Goal: Task Accomplishment & Management: Use online tool/utility

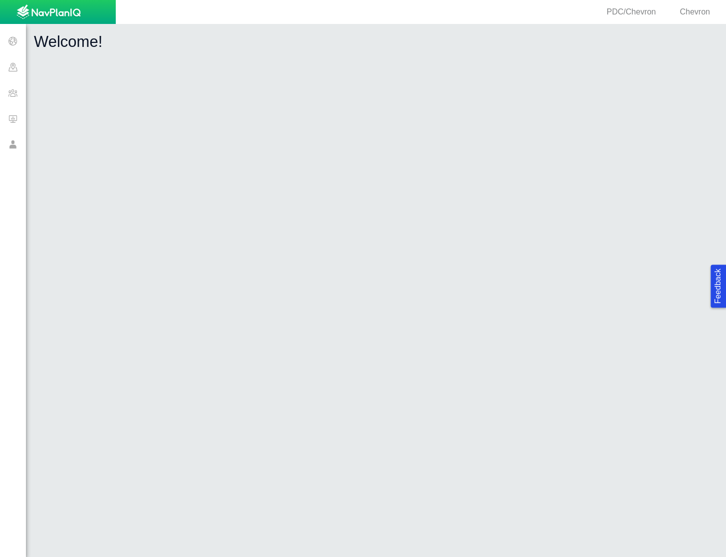
click at [7, 88] on span at bounding box center [13, 93] width 26 height 26
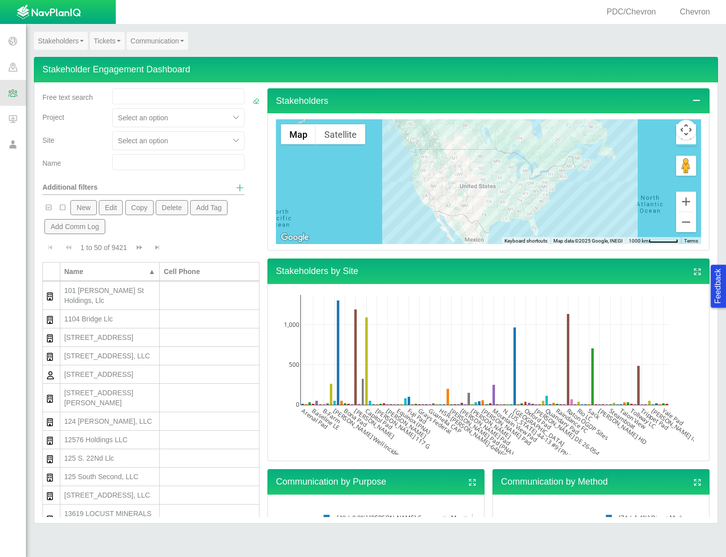
click at [103, 39] on link "Tickets" at bounding box center [107, 41] width 35 height 18
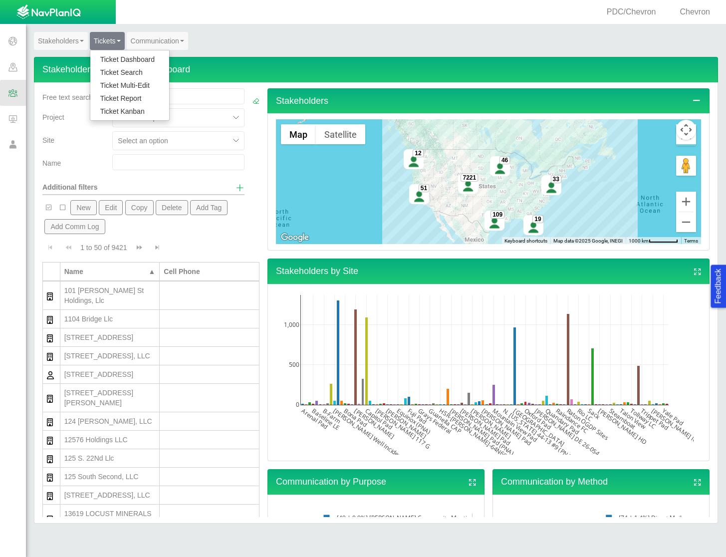
click at [114, 55] on link "Ticket Dashboard" at bounding box center [129, 59] width 79 height 13
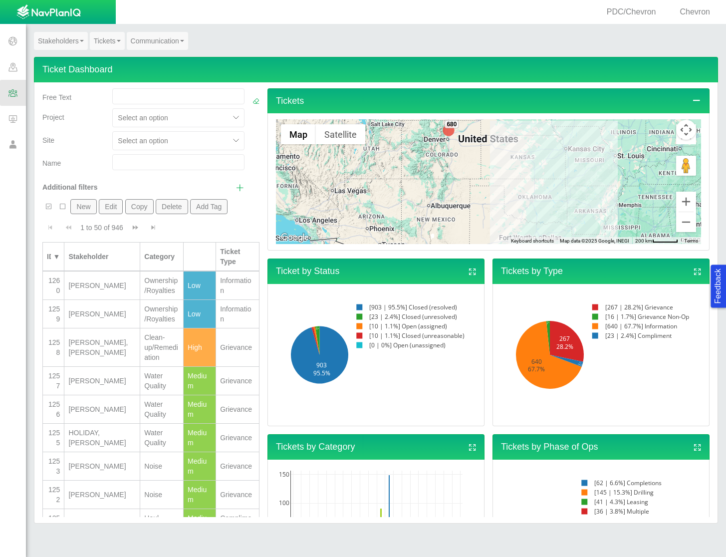
click at [235, 189] on span "Show additional filters" at bounding box center [239, 187] width 9 height 9
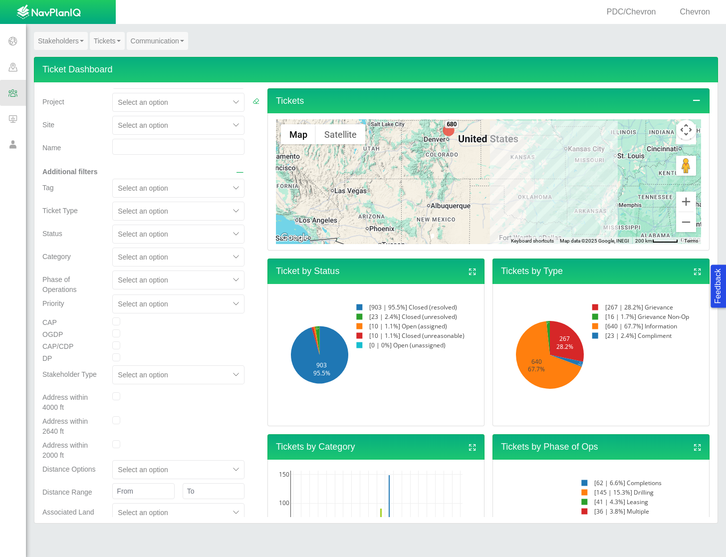
scroll to position [16, 0]
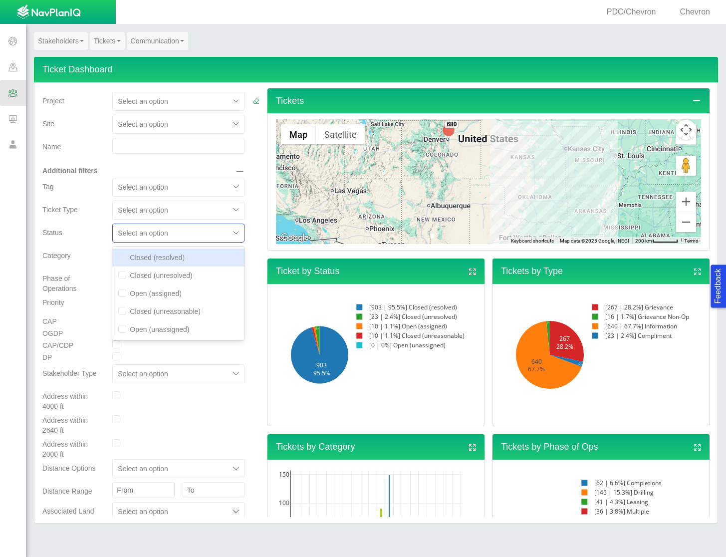
click at [211, 228] on div at bounding box center [171, 233] width 106 height 12
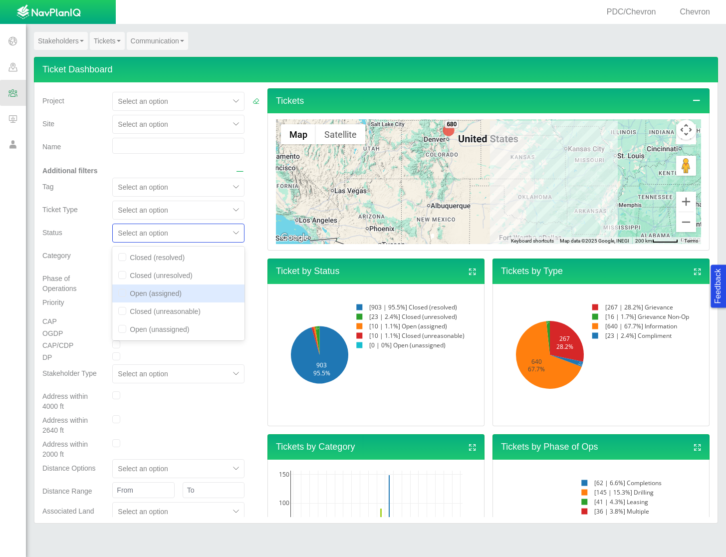
click at [168, 291] on div "Open (assigned)" at bounding box center [178, 293] width 132 height 18
checkbox input "true"
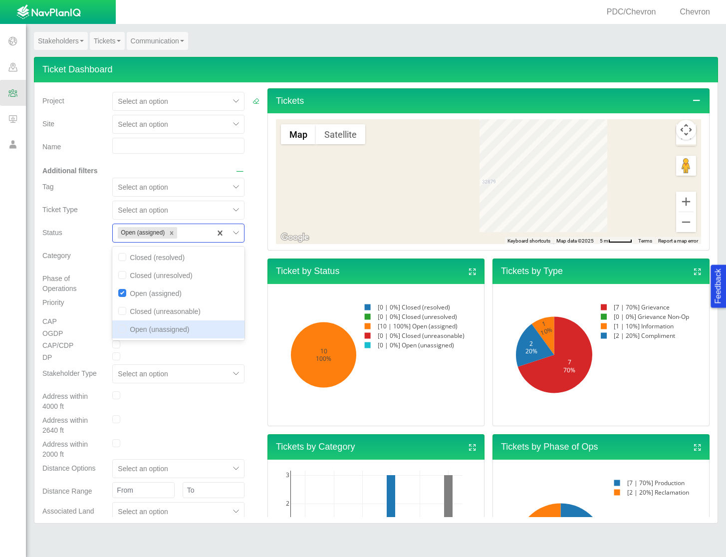
click at [129, 332] on div "Open (unassigned)" at bounding box center [178, 329] width 132 height 18
checkbox input "true"
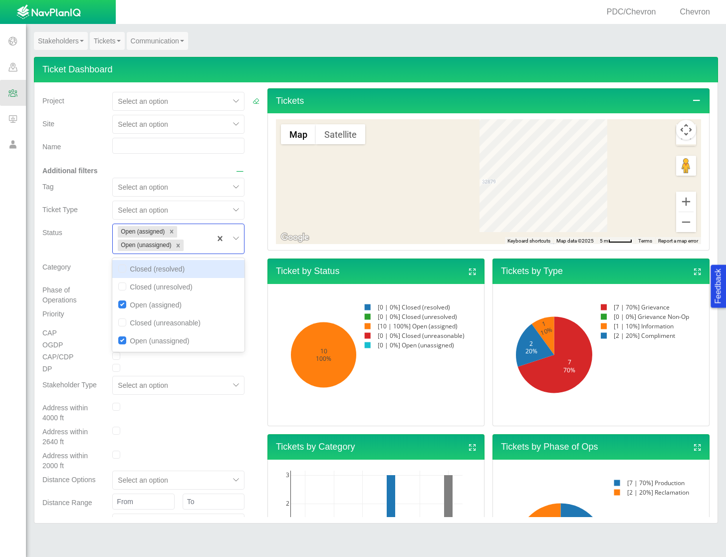
click at [252, 308] on div at bounding box center [255, 312] width 7 height 481
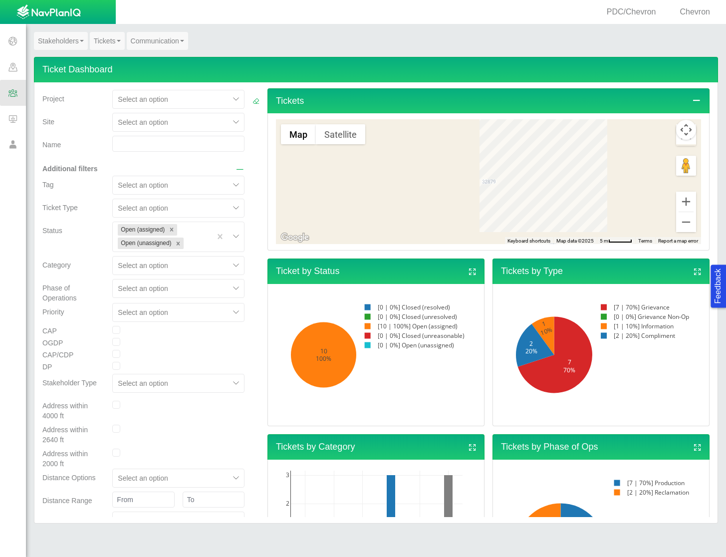
scroll to position [459, 0]
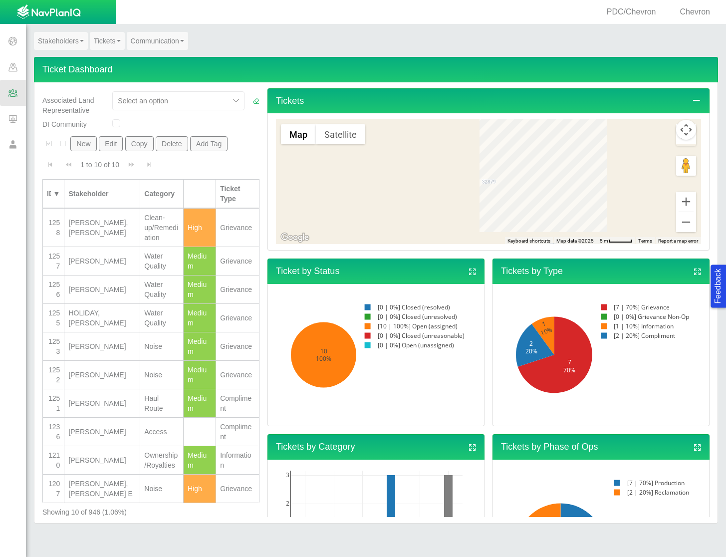
click at [115, 427] on div "[PERSON_NAME]" at bounding box center [101, 432] width 67 height 10
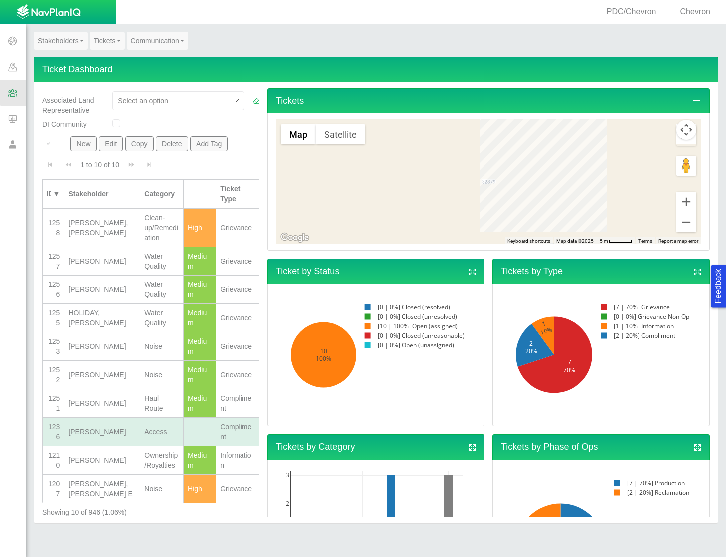
click at [115, 427] on div "[PERSON_NAME]" at bounding box center [101, 432] width 67 height 10
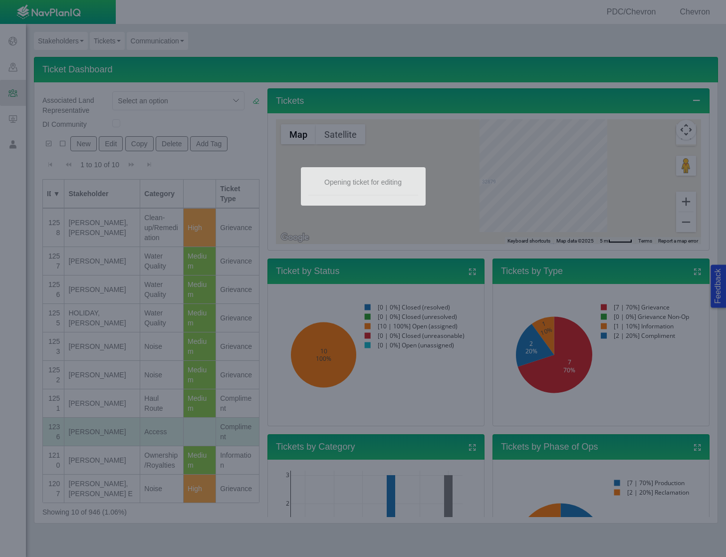
select select "149744687610123984"
select select "150870587516967847"
select select "31806672368381352"
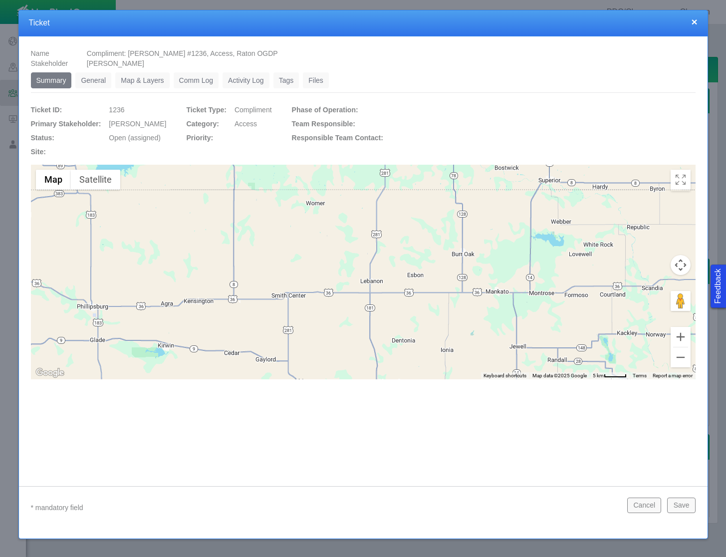
click at [95, 81] on link "General" at bounding box center [93, 80] width 36 height 16
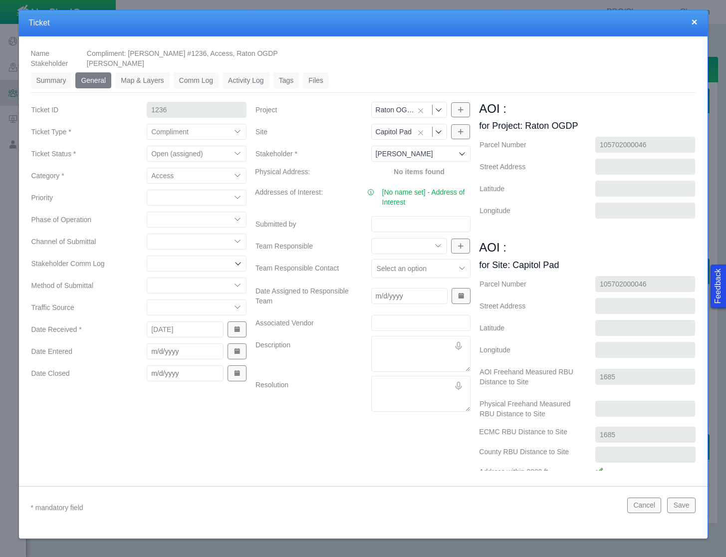
click at [234, 155] on select "Closed (resolved) Closed (unreasonable) Closed (unresolved) Open (assigned) Ope…" at bounding box center [197, 154] width 100 height 16
select select "150870587516967431"
click at [147, 146] on select "Closed (resolved) Closed (unreasonable) Closed (unresolved) Open (assigned) Ope…" at bounding box center [197, 154] width 100 height 16
click at [691, 508] on button "Save" at bounding box center [681, 504] width 28 height 15
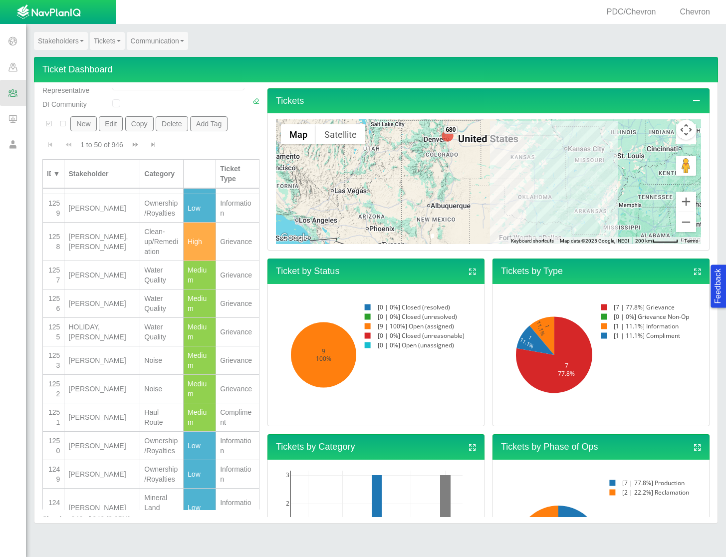
scroll to position [0, 0]
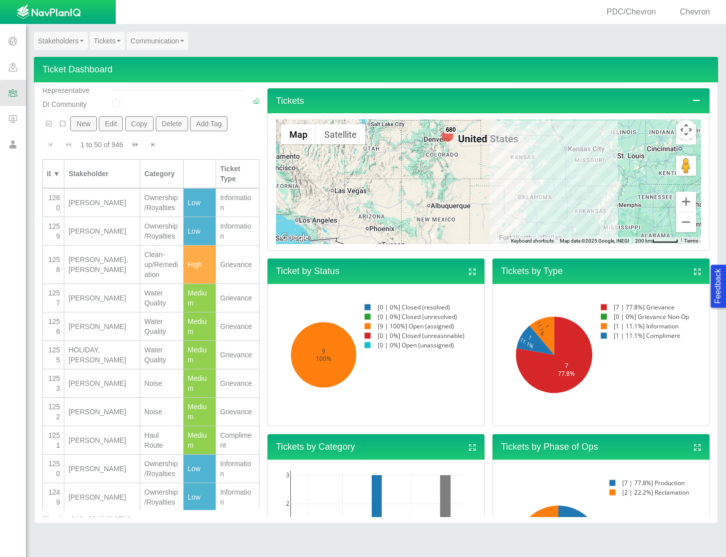
click at [107, 445] on div "[PERSON_NAME]" at bounding box center [101, 440] width 67 height 10
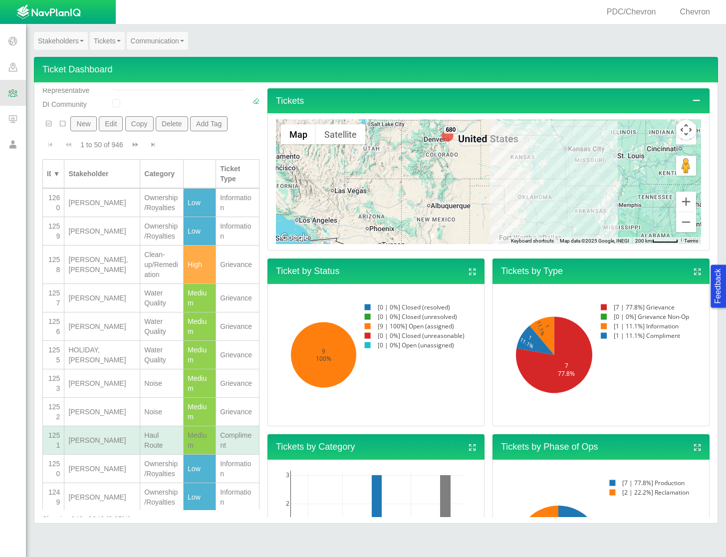
click at [107, 445] on div "[PERSON_NAME]" at bounding box center [101, 440] width 67 height 10
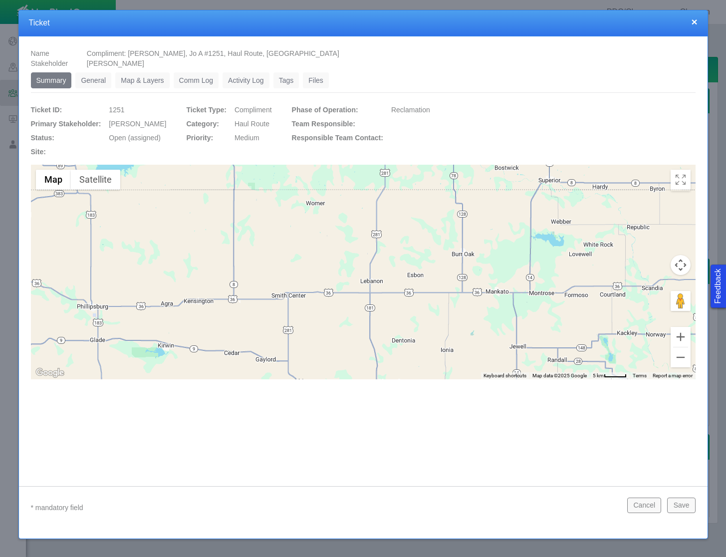
click at [93, 72] on link "General" at bounding box center [93, 80] width 36 height 16
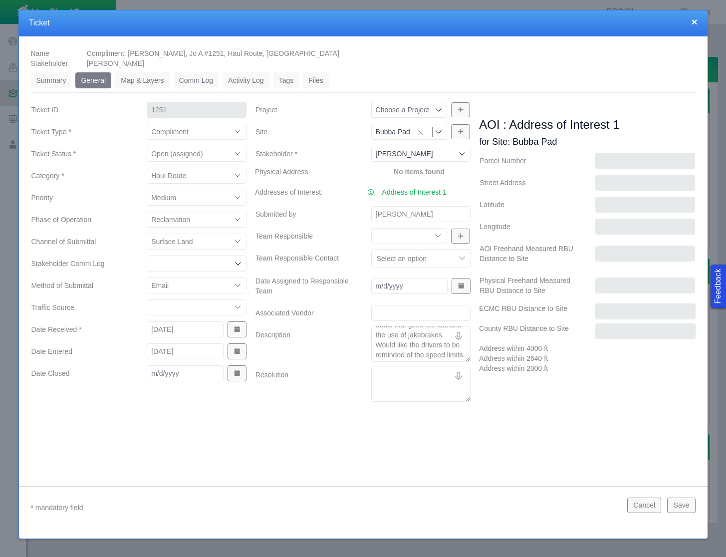
scroll to position [70, 0]
type textarea "x"
click at [356, 425] on div "Name Compliment: [PERSON_NAME], Jo A #1251, [GEOGRAPHIC_DATA] Stakeholder Barbi…" at bounding box center [363, 253] width 689 height 434
click at [648, 501] on button "Cancel" at bounding box center [644, 504] width 34 height 15
